Goal: Task Accomplishment & Management: Manage account settings

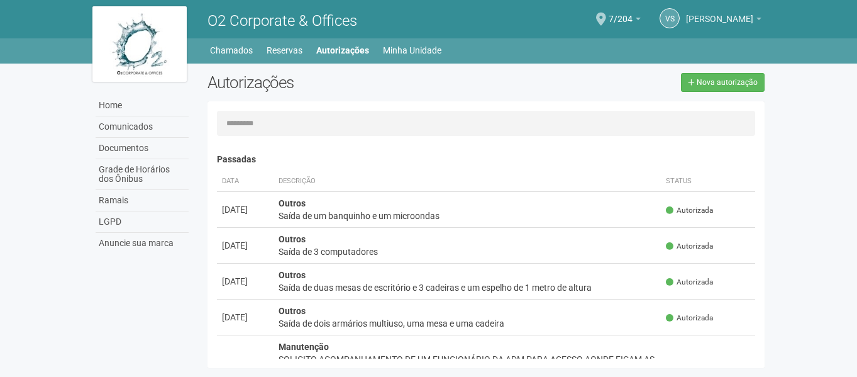
click at [752, 19] on span "[PERSON_NAME]" at bounding box center [719, 13] width 67 height 22
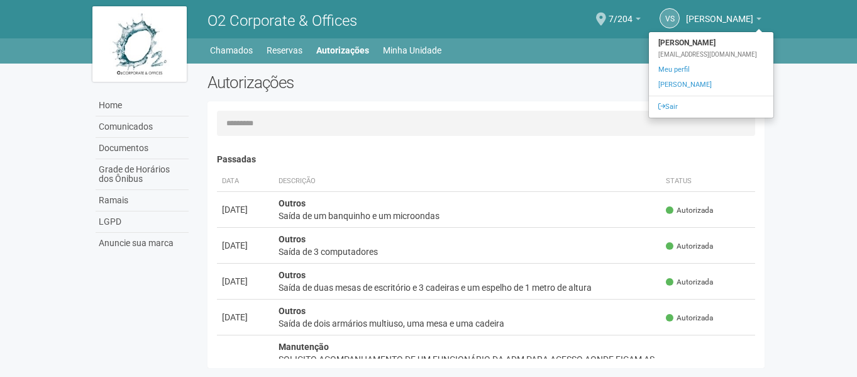
click at [594, 51] on ul "Home Home Comunicados Documentos Grade de Horários dos Ônibus Ramais LGPD Anunc…" at bounding box center [487, 51] width 557 height 18
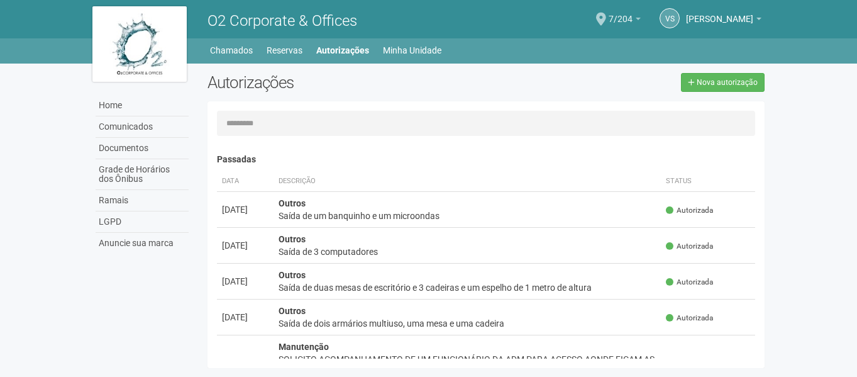
click at [611, 17] on link "7/204" at bounding box center [625, 21] width 32 height 10
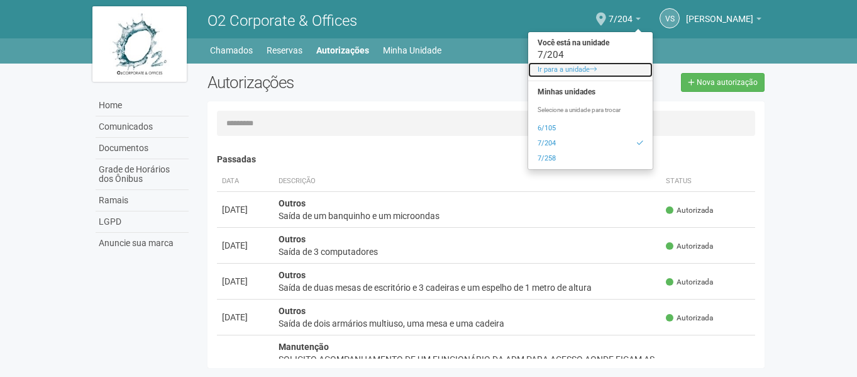
click at [553, 72] on link "Ir para a unidade" at bounding box center [590, 69] width 125 height 15
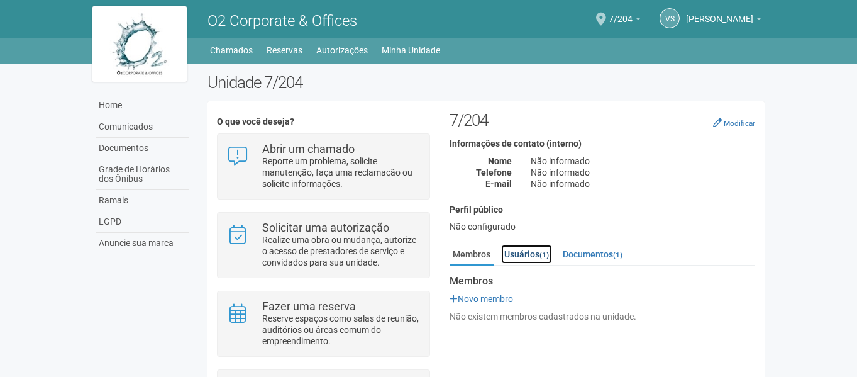
click at [538, 253] on link "Usuários (1)" at bounding box center [526, 254] width 51 height 19
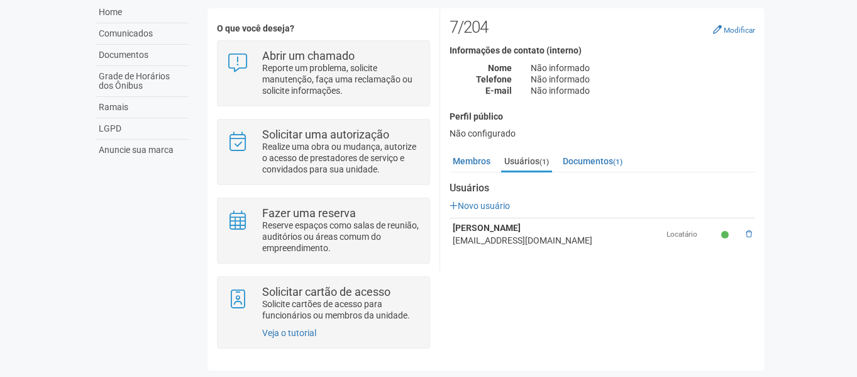
scroll to position [96, 0]
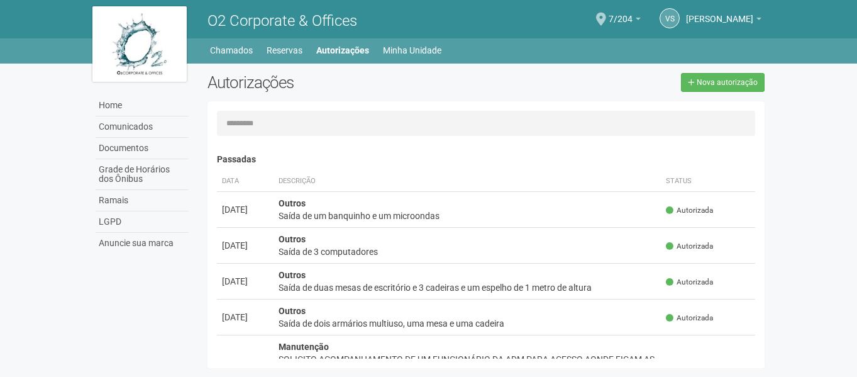
scroll to position [19, 0]
